Goal: Task Accomplishment & Management: Complete application form

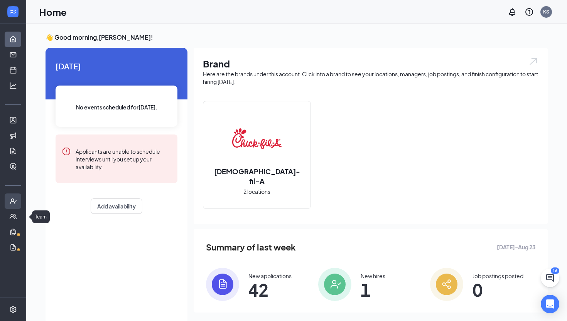
click at [12, 200] on icon "UserCheck" at bounding box center [13, 201] width 8 height 8
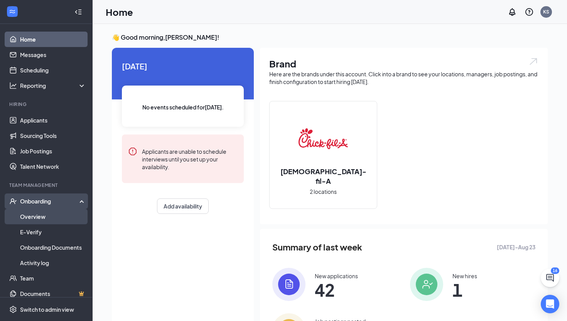
click at [38, 215] on link "Overview" at bounding box center [53, 216] width 66 height 15
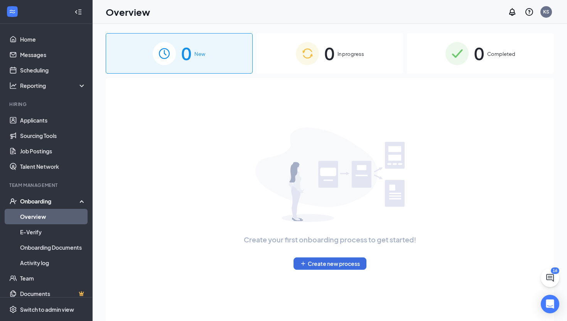
scroll to position [7, 0]
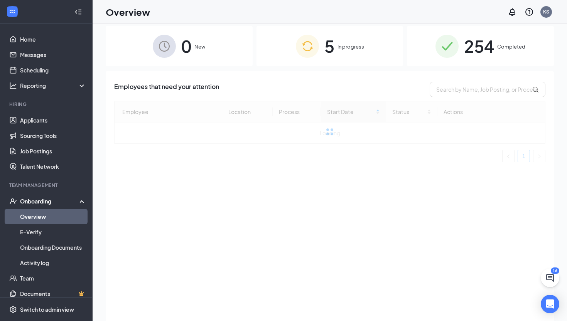
click at [345, 50] on span "In progress" at bounding box center [350, 47] width 27 height 8
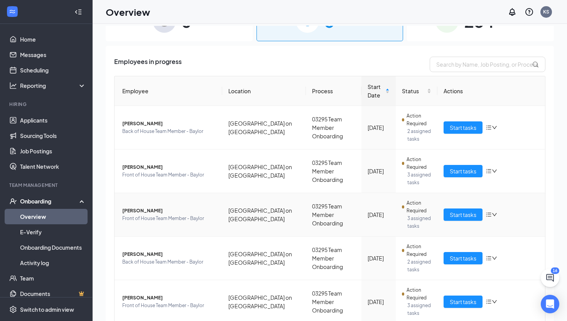
scroll to position [31, 0]
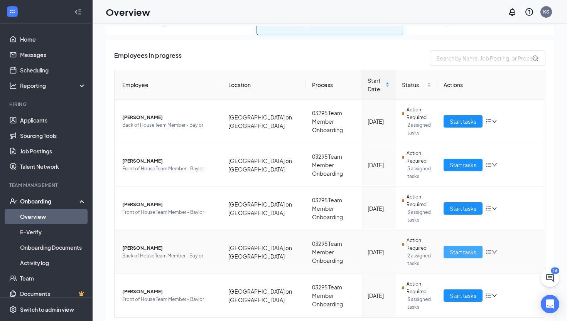
click at [472, 253] on span "Start tasks" at bounding box center [462, 252] width 27 height 8
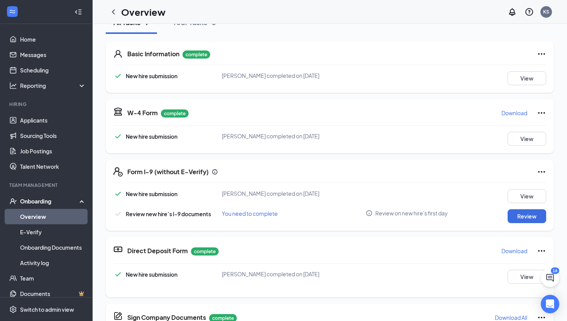
scroll to position [103, 0]
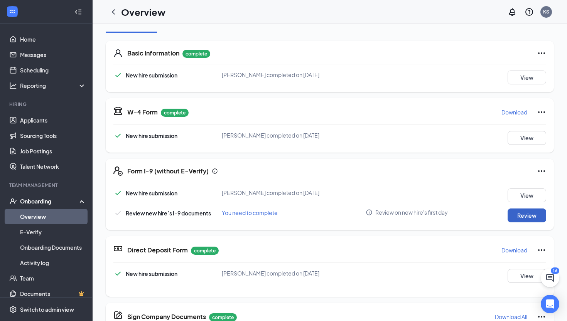
click at [536, 214] on button "Review" at bounding box center [526, 215] width 39 height 14
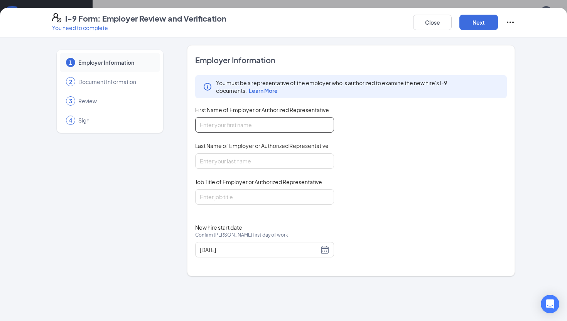
click at [260, 121] on input "First Name of Employer or Authorized Representative" at bounding box center [264, 124] width 139 height 15
type input "Alyssa"
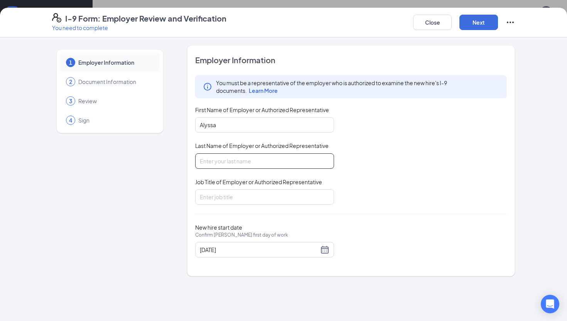
click at [223, 158] on input "Last Name of Employer or Authorized Representative" at bounding box center [264, 160] width 139 height 15
type input "[PERSON_NAME]"
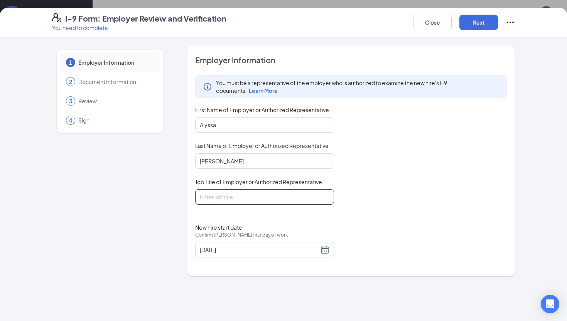
click at [223, 192] on input "Job Title of Employer or Authorized Representative" at bounding box center [264, 196] width 139 height 15
type input "Senior Team Leader of People"
click at [472, 30] on button "Next" at bounding box center [478, 22] width 39 height 15
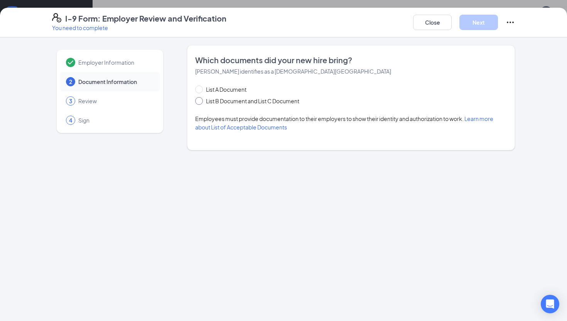
click at [234, 103] on span "List B Document and List C Document" at bounding box center [252, 101] width 99 height 8
click at [200, 103] on input "List B Document and List C Document" at bounding box center [197, 99] width 5 height 5
radio input "true"
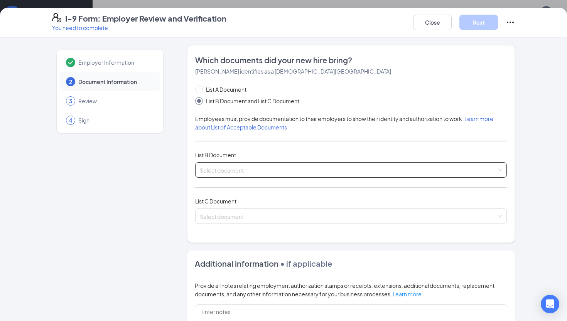
click at [223, 173] on input "search" at bounding box center [348, 169] width 297 height 12
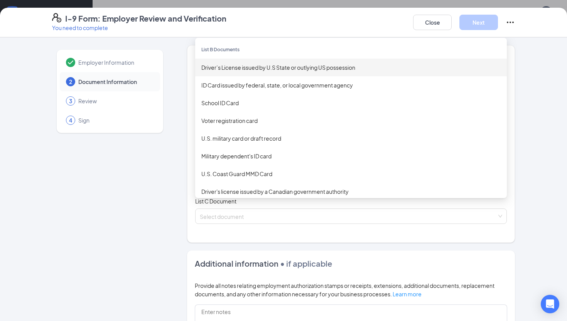
click at [247, 69] on div "Driver’s License issued by U.S State or outlying US possession" at bounding box center [350, 67] width 299 height 8
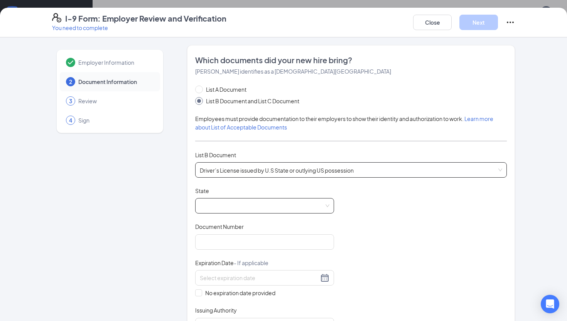
click at [247, 212] on span at bounding box center [264, 205] width 129 height 15
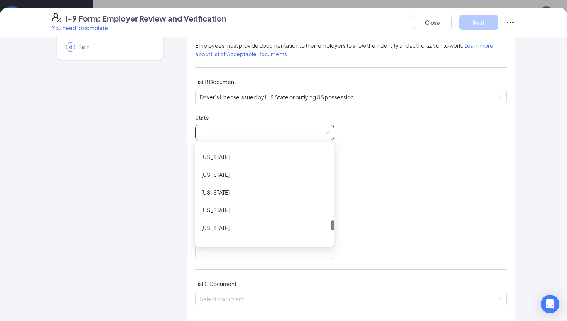
scroll to position [758, 0]
click at [224, 225] on div "[US_STATE]" at bounding box center [264, 228] width 126 height 8
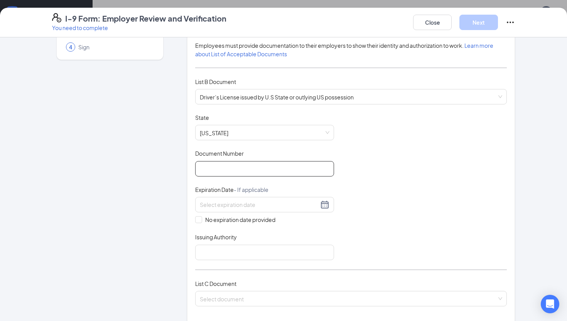
click at [250, 164] on input "Document Number" at bounding box center [264, 168] width 139 height 15
type input "47474575"
click at [269, 201] on input at bounding box center [259, 204] width 119 height 8
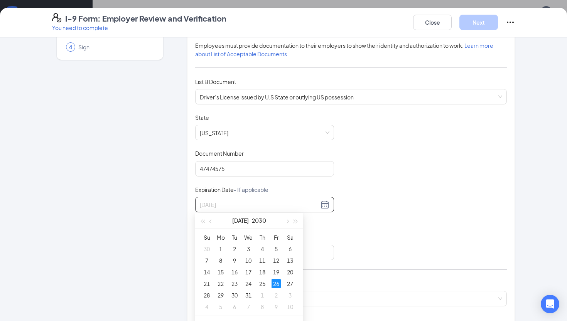
click at [276, 286] on div "26" at bounding box center [275, 283] width 9 height 9
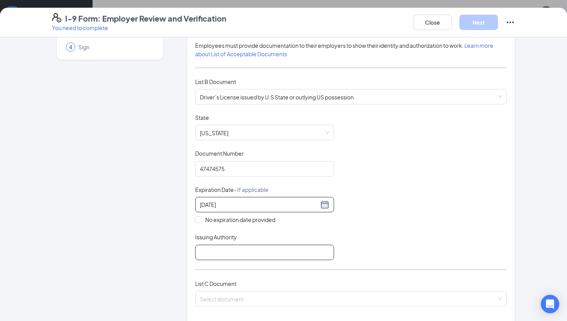
type input "[DATE]"
click at [229, 252] on input "Issuing Authority" at bounding box center [264, 252] width 139 height 15
type input "[US_STATE]"
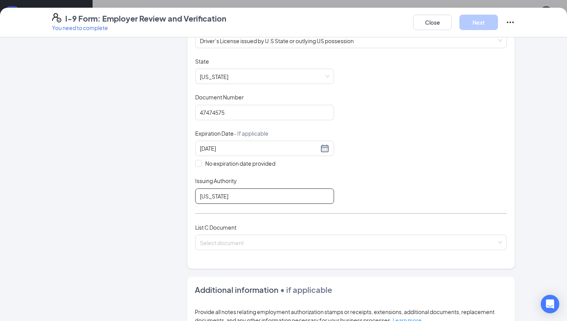
scroll to position [130, 0]
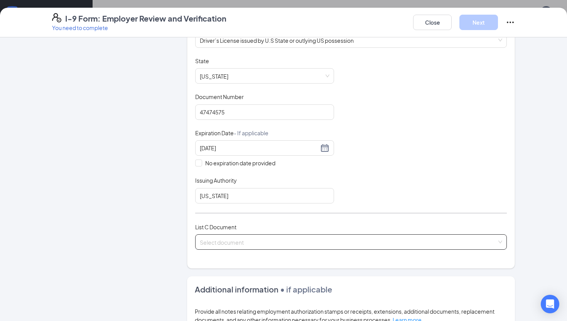
click at [259, 239] on input "search" at bounding box center [348, 241] width 297 height 12
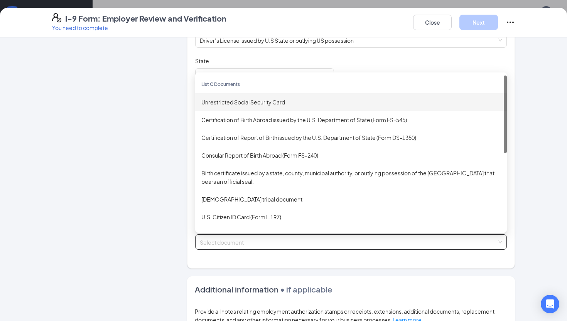
click at [279, 99] on div "Unrestricted Social Security Card" at bounding box center [350, 102] width 299 height 8
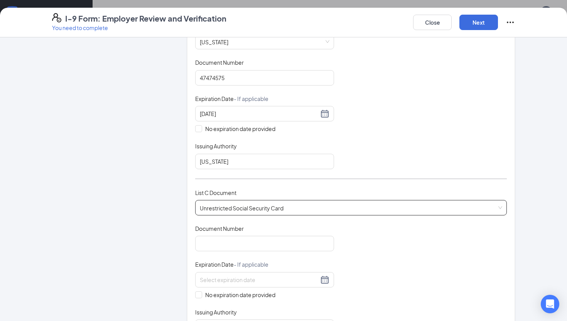
scroll to position [168, 0]
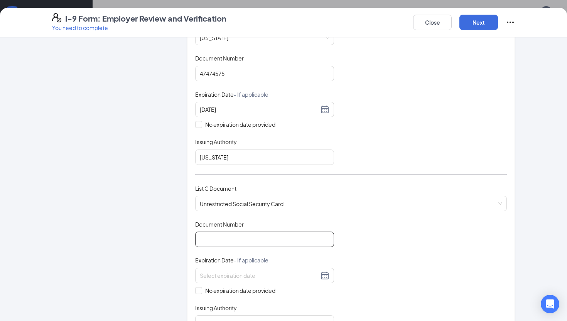
click at [269, 234] on input "Document Number" at bounding box center [264, 239] width 139 height 15
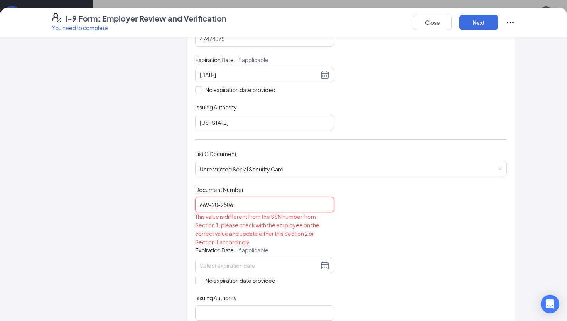
scroll to position [209, 0]
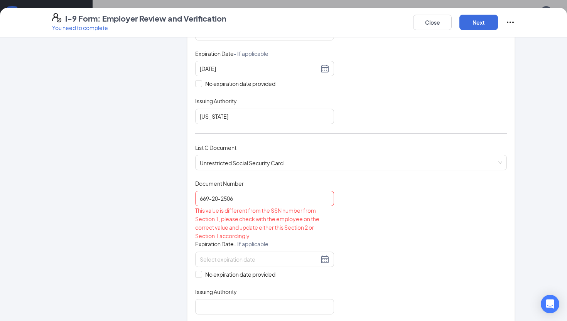
click at [358, 249] on div "Document Title Unrestricted Social Security Card Document Number 669-20-2506 Th…" at bounding box center [350, 247] width 311 height 135
click at [213, 195] on input "669-20-2506" at bounding box center [264, 198] width 139 height 15
click at [220, 197] on input "66920-2506" at bounding box center [264, 198] width 139 height 15
click at [218, 197] on input "66920-2506" at bounding box center [264, 198] width 139 height 15
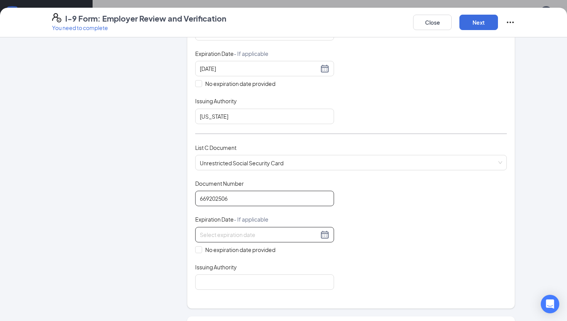
type input "669202506"
click at [268, 233] on input at bounding box center [259, 234] width 119 height 8
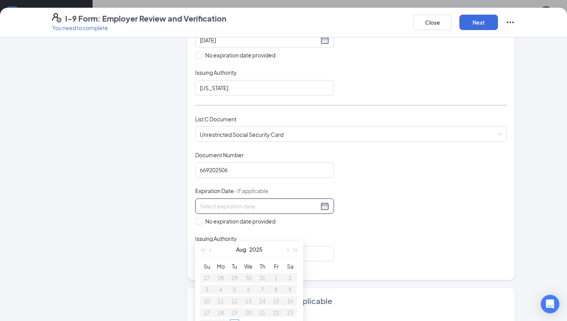
scroll to position [247, 0]
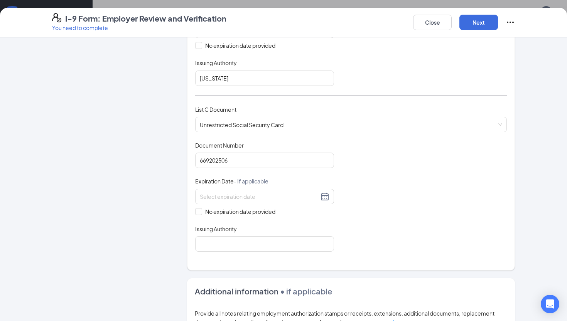
click at [362, 258] on div "Which documents did your new hire bring? [PERSON_NAME] identifies as a [DEMOGRA…" at bounding box center [350, 34] width 311 height 454
click at [198, 208] on input "No expiration date provided" at bounding box center [197, 210] width 5 height 5
checkbox input "true"
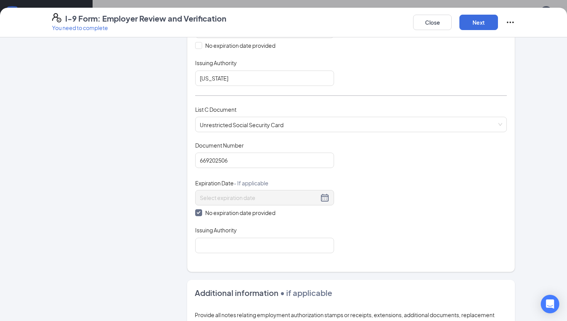
click at [249, 253] on div "Which documents did your new hire bring? [PERSON_NAME] identifies as a [DEMOGRA…" at bounding box center [350, 34] width 311 height 455
click at [248, 249] on input "Issuing Authority" at bounding box center [264, 245] width 139 height 15
type input "[GEOGRAPHIC_DATA]"
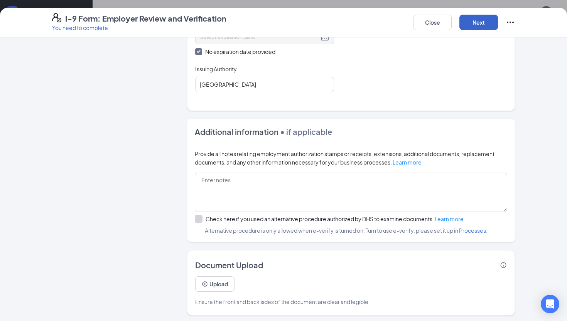
click at [483, 18] on button "Next" at bounding box center [478, 22] width 39 height 15
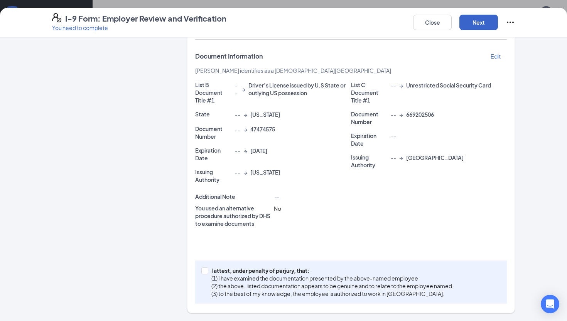
scroll to position [129, 0]
click at [203, 273] on span at bounding box center [204, 271] width 7 height 7
click at [203, 273] on input "I attest, under penalty of [PERSON_NAME], that: (1) I have examined the documen…" at bounding box center [203, 270] width 5 height 5
checkbox input "true"
click at [477, 24] on button "Next" at bounding box center [478, 22] width 39 height 15
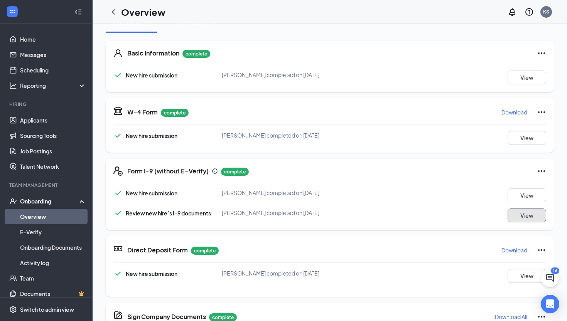
scroll to position [275, 0]
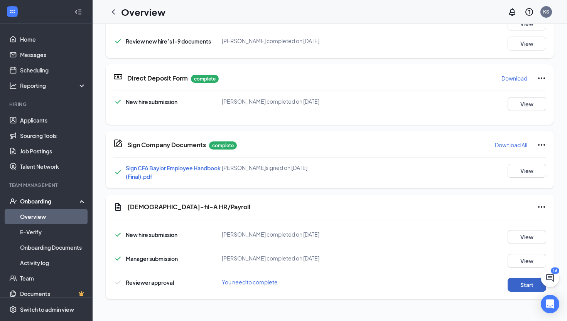
click at [517, 285] on button "Start" at bounding box center [526, 285] width 39 height 14
click at [523, 284] on button "Start" at bounding box center [526, 285] width 39 height 14
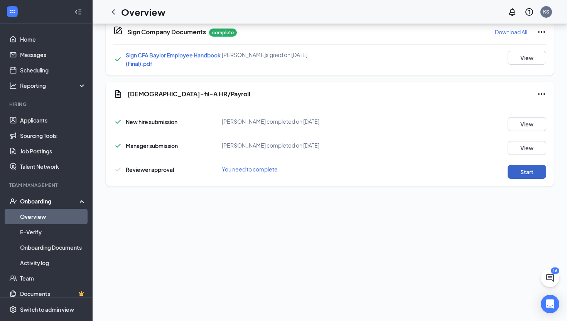
scroll to position [0, 0]
